Goal: Find specific page/section: Find specific page/section

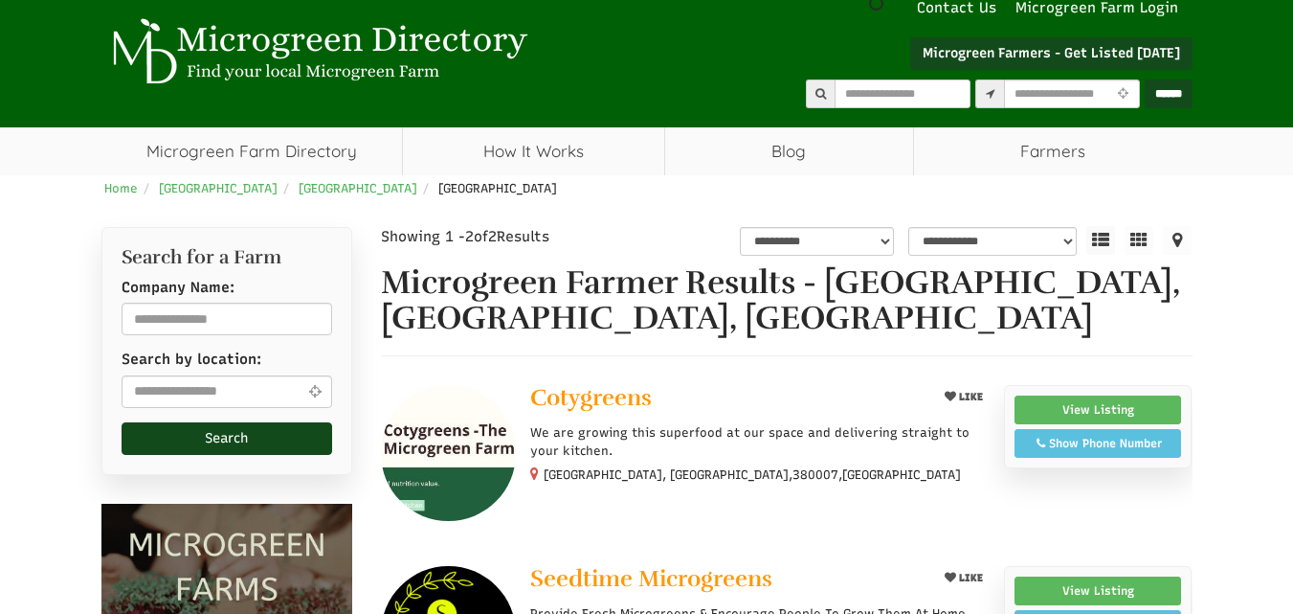
scroll to position [191, 0]
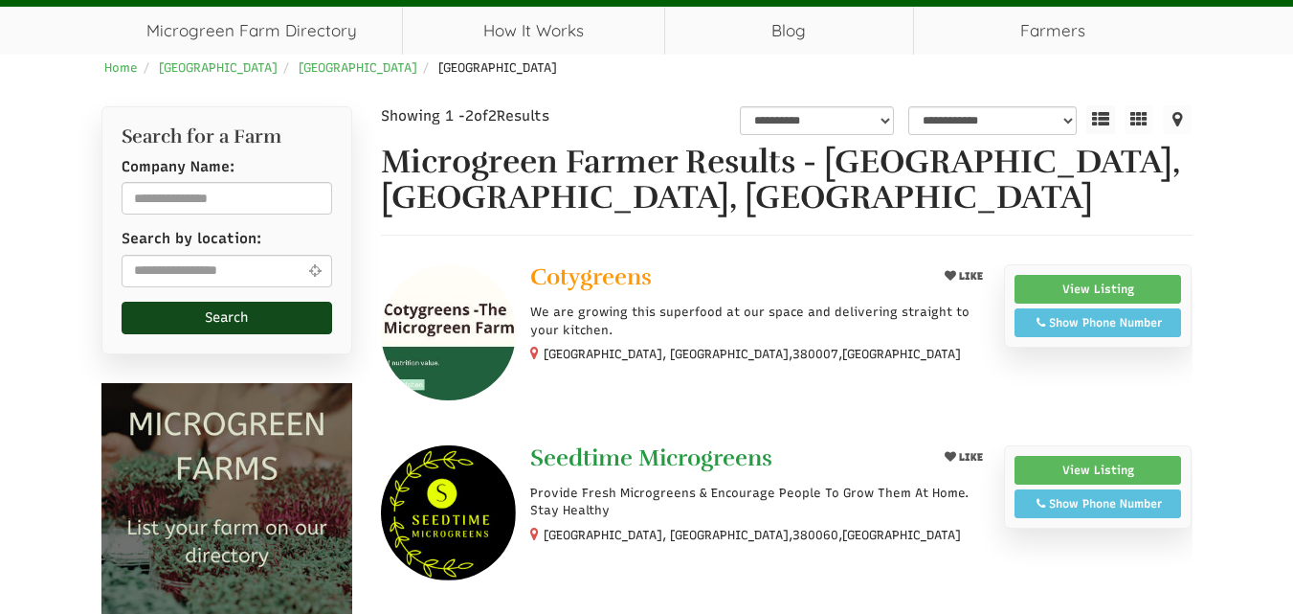
select select "Language Translate Widget"
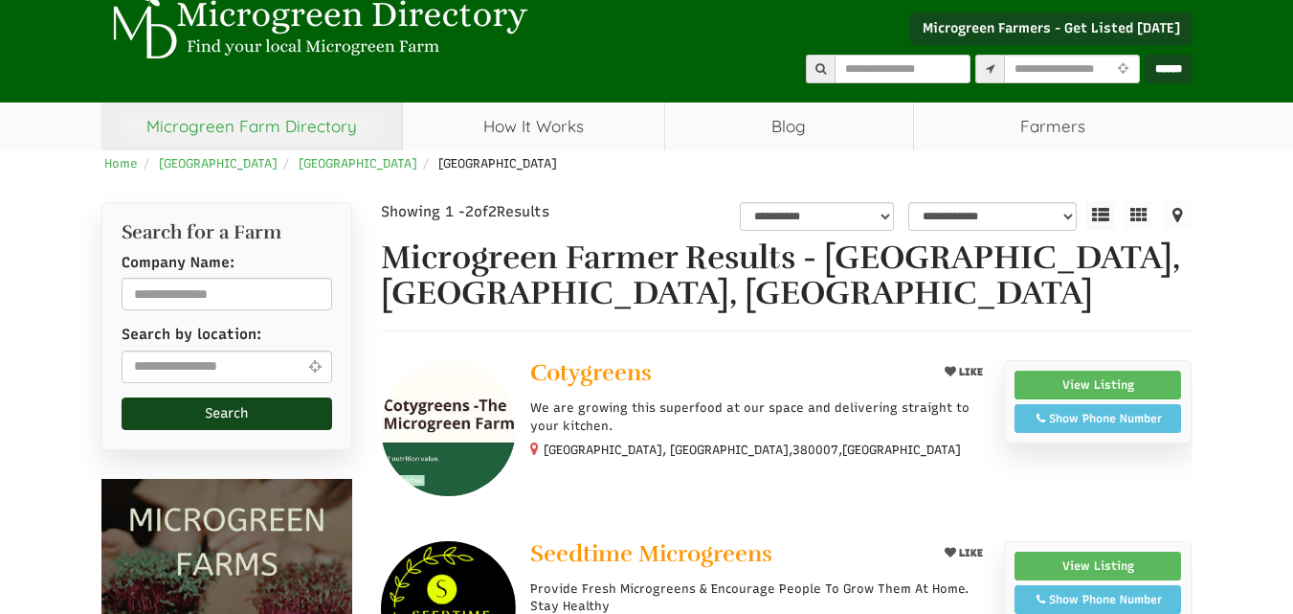
scroll to position [0, 0]
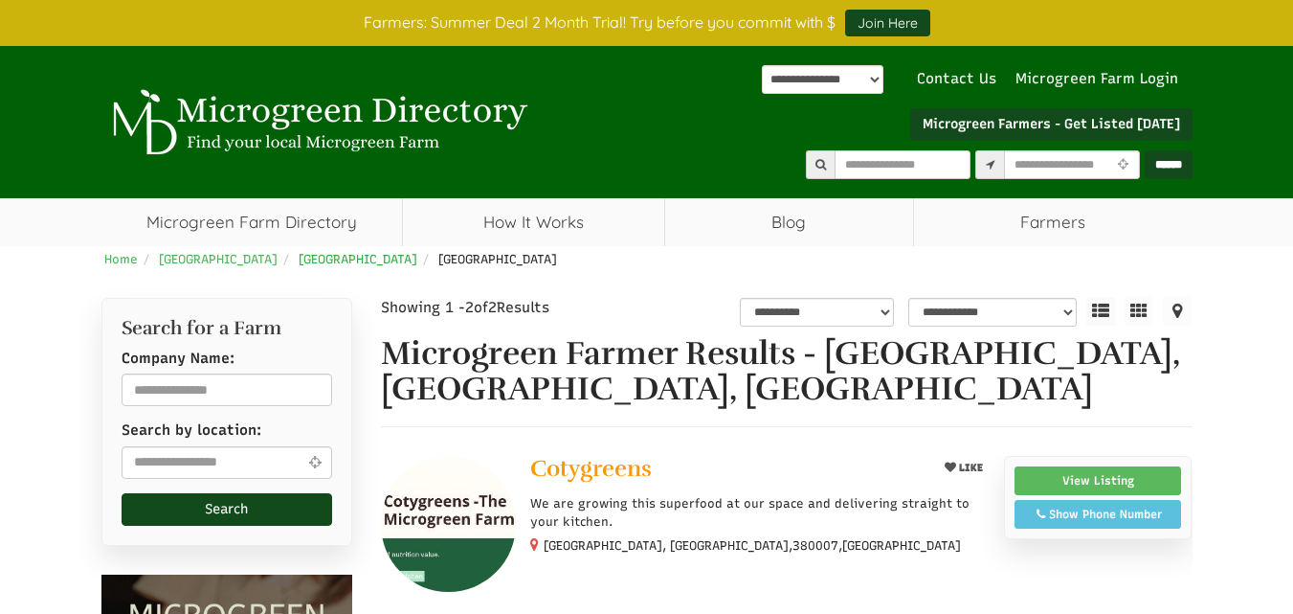
click at [299, 261] on span "[GEOGRAPHIC_DATA]" at bounding box center [358, 259] width 119 height 14
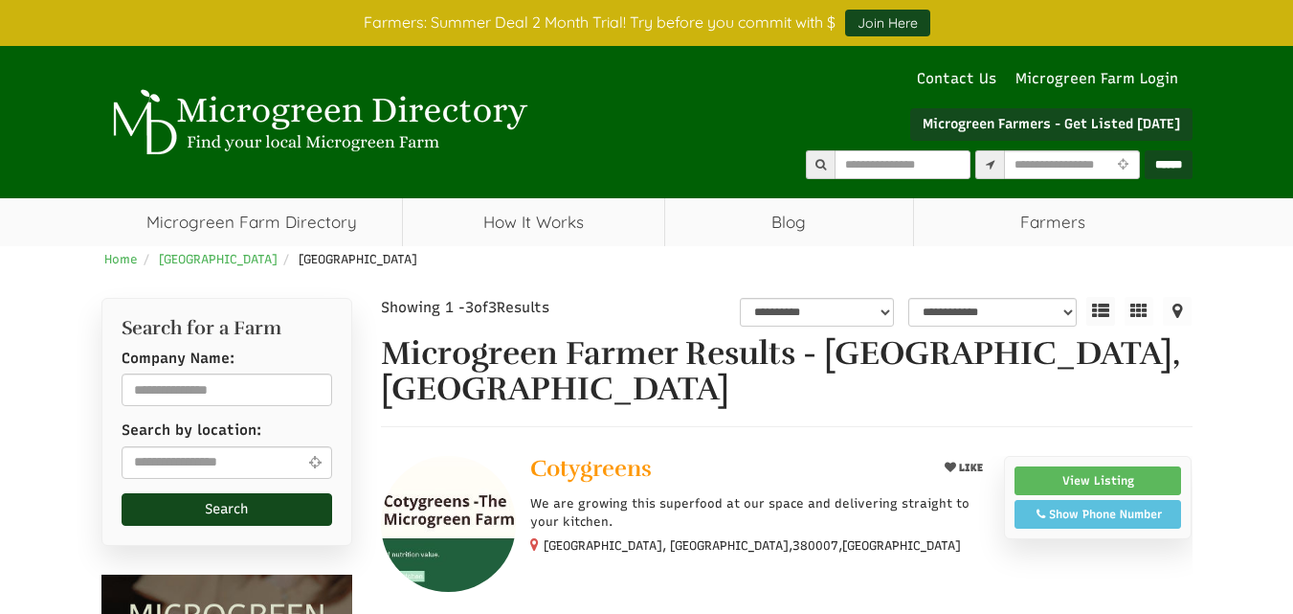
select select "Language Translate Widget"
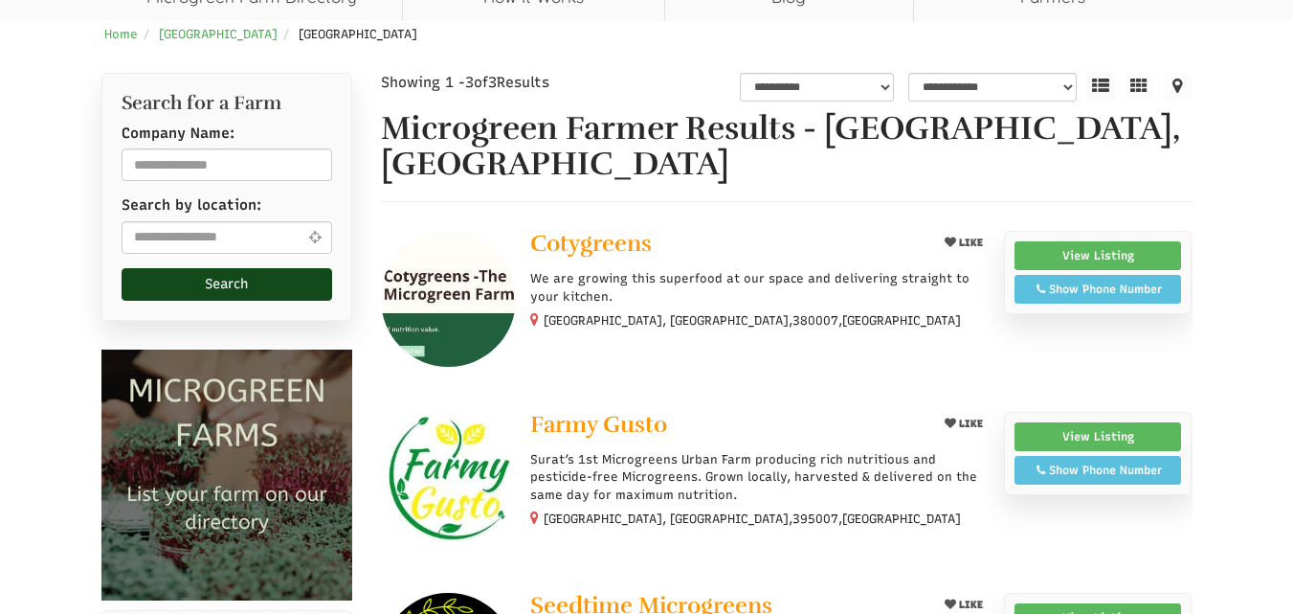
scroll to position [191, 0]
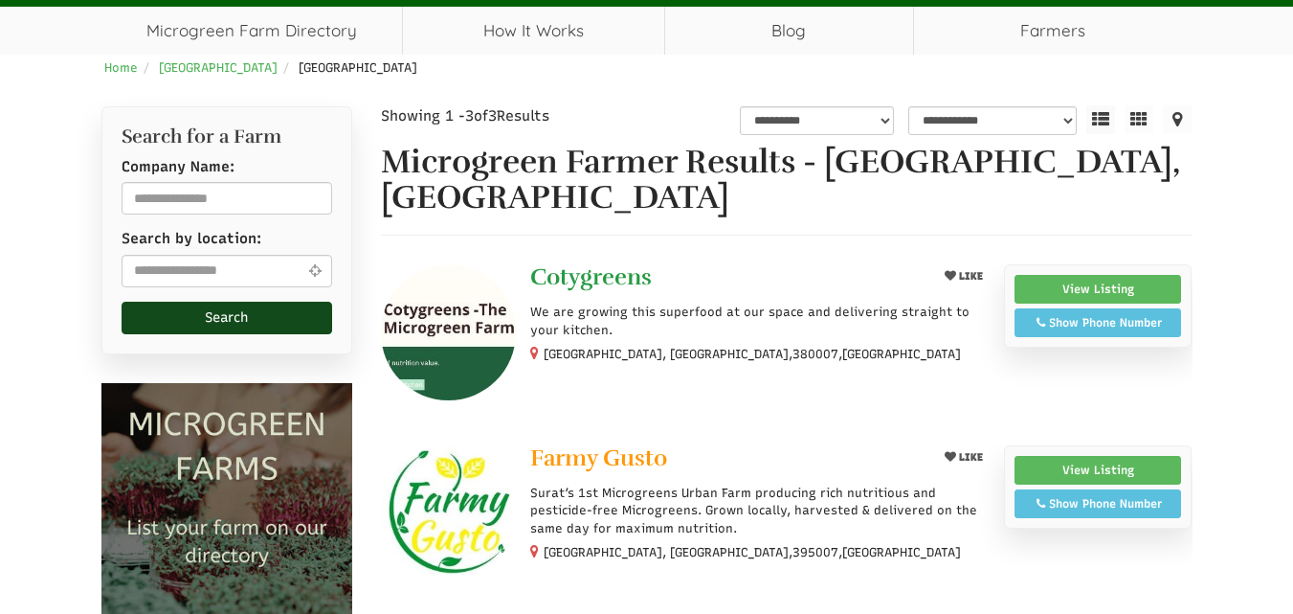
click at [599, 262] on span "Cotygreens" at bounding box center [591, 276] width 122 height 29
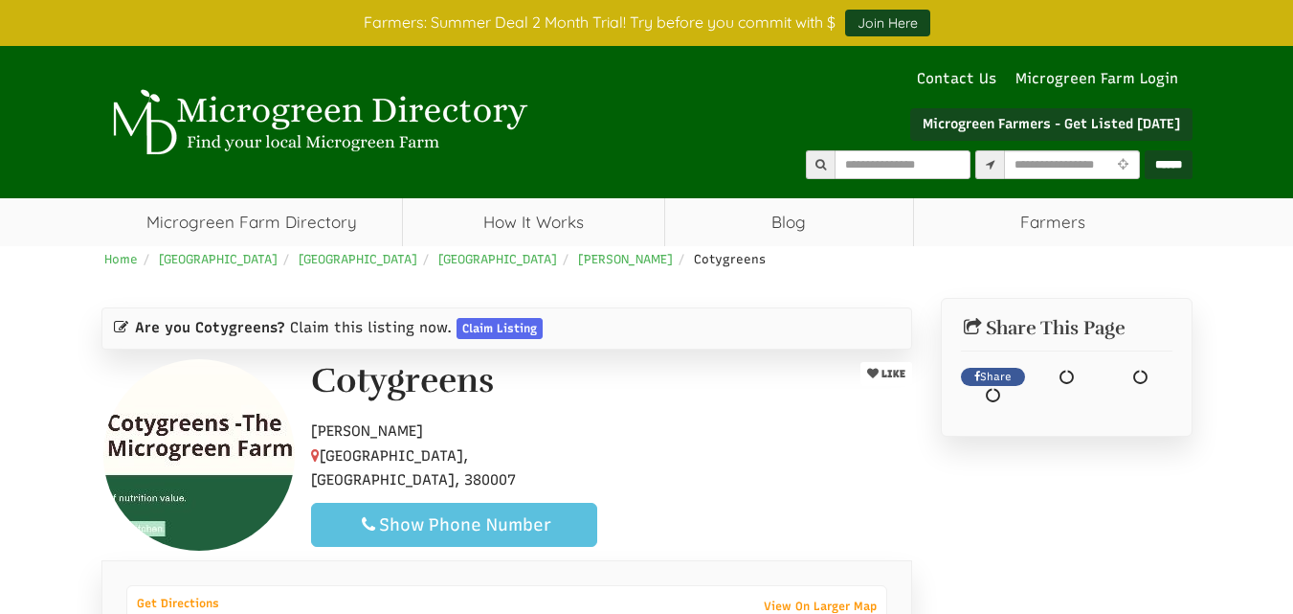
select select "Language Translate Widget"
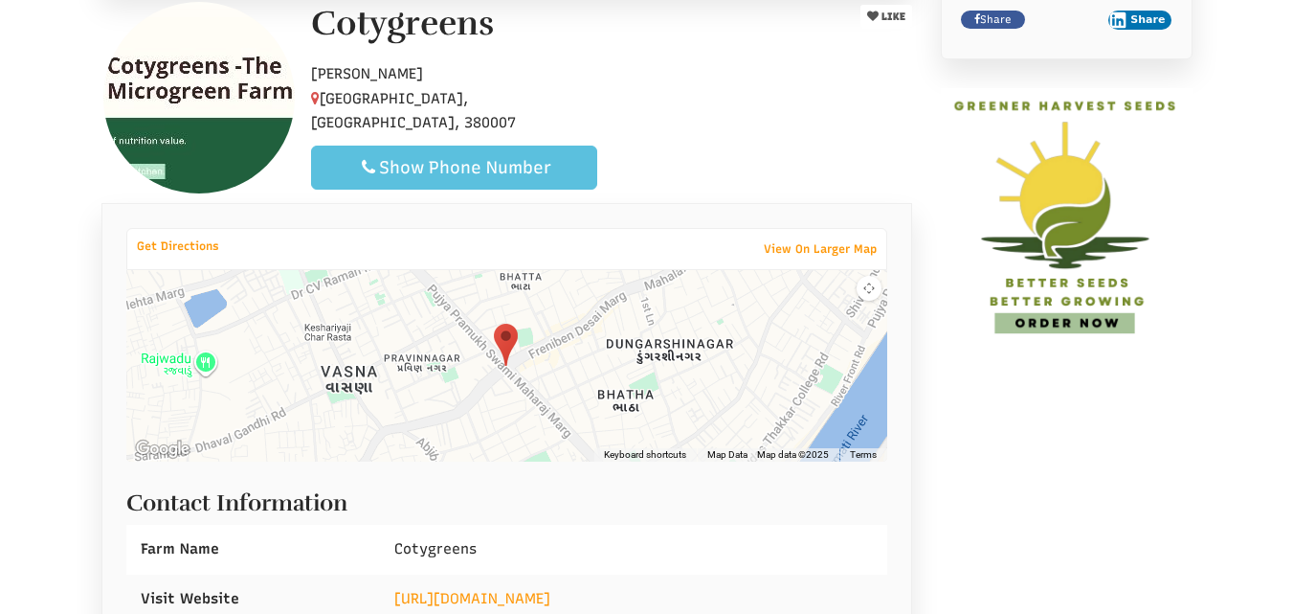
scroll to position [383, 0]
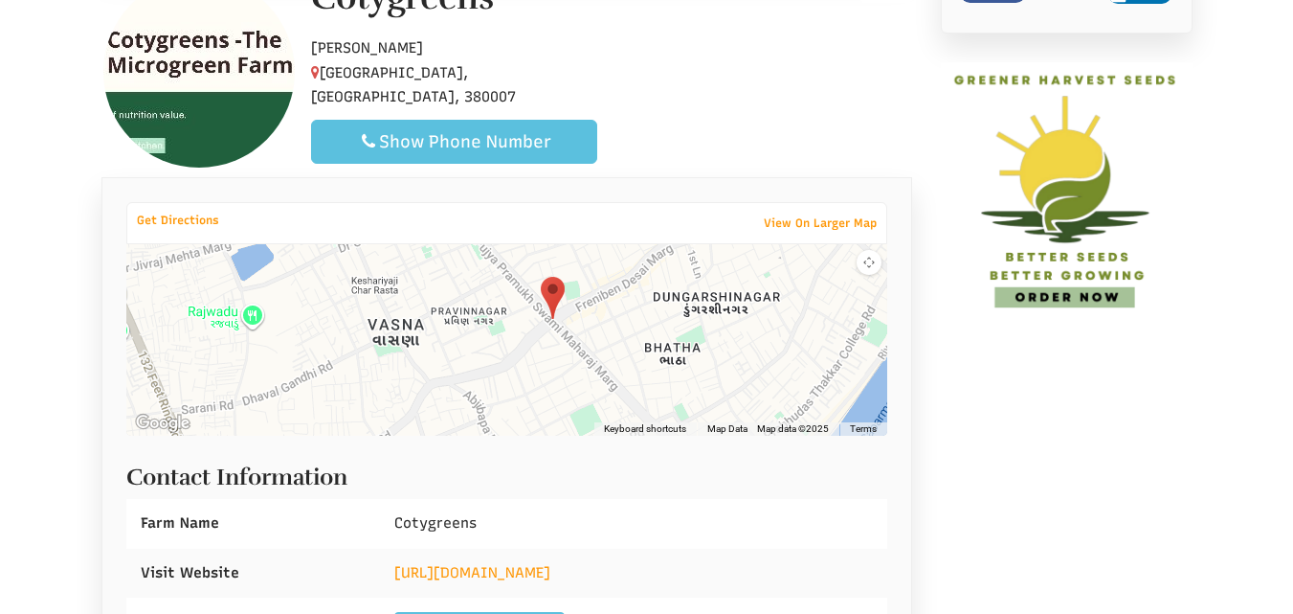
drag, startPoint x: 422, startPoint y: 388, endPoint x: 471, endPoint y: 367, distance: 53.2
click at [471, 367] on div at bounding box center [507, 339] width 762 height 191
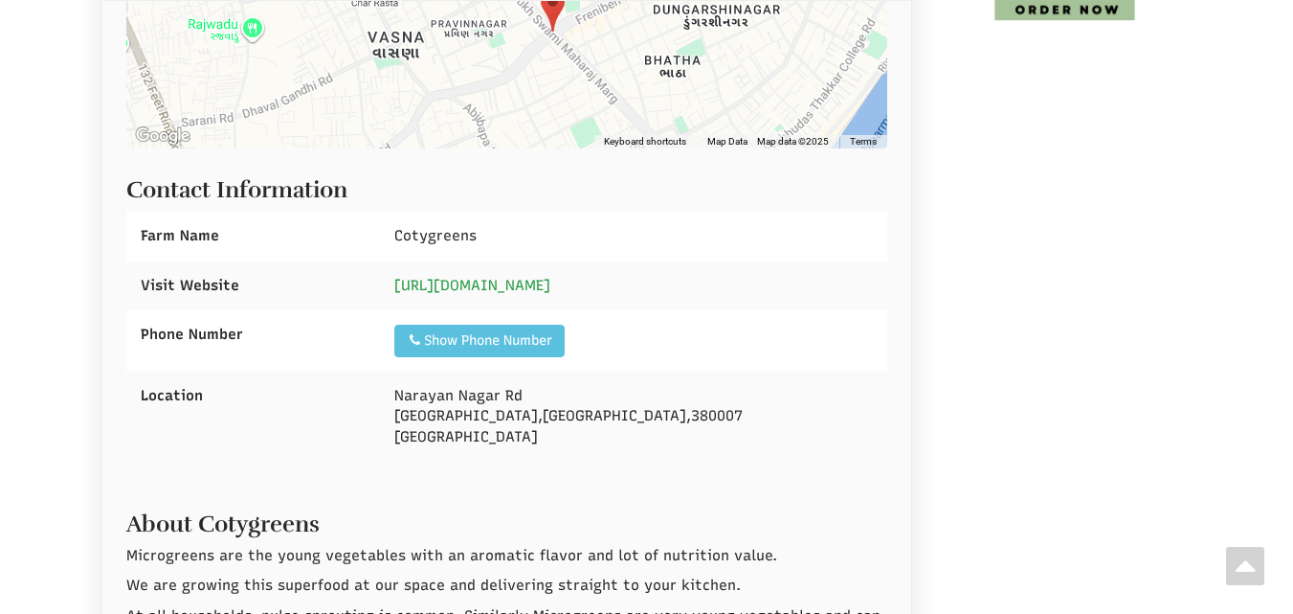
click at [520, 280] on link "https://cotygreens.wordpress.com/" at bounding box center [472, 285] width 156 height 17
